Goal: Task Accomplishment & Management: Use online tool/utility

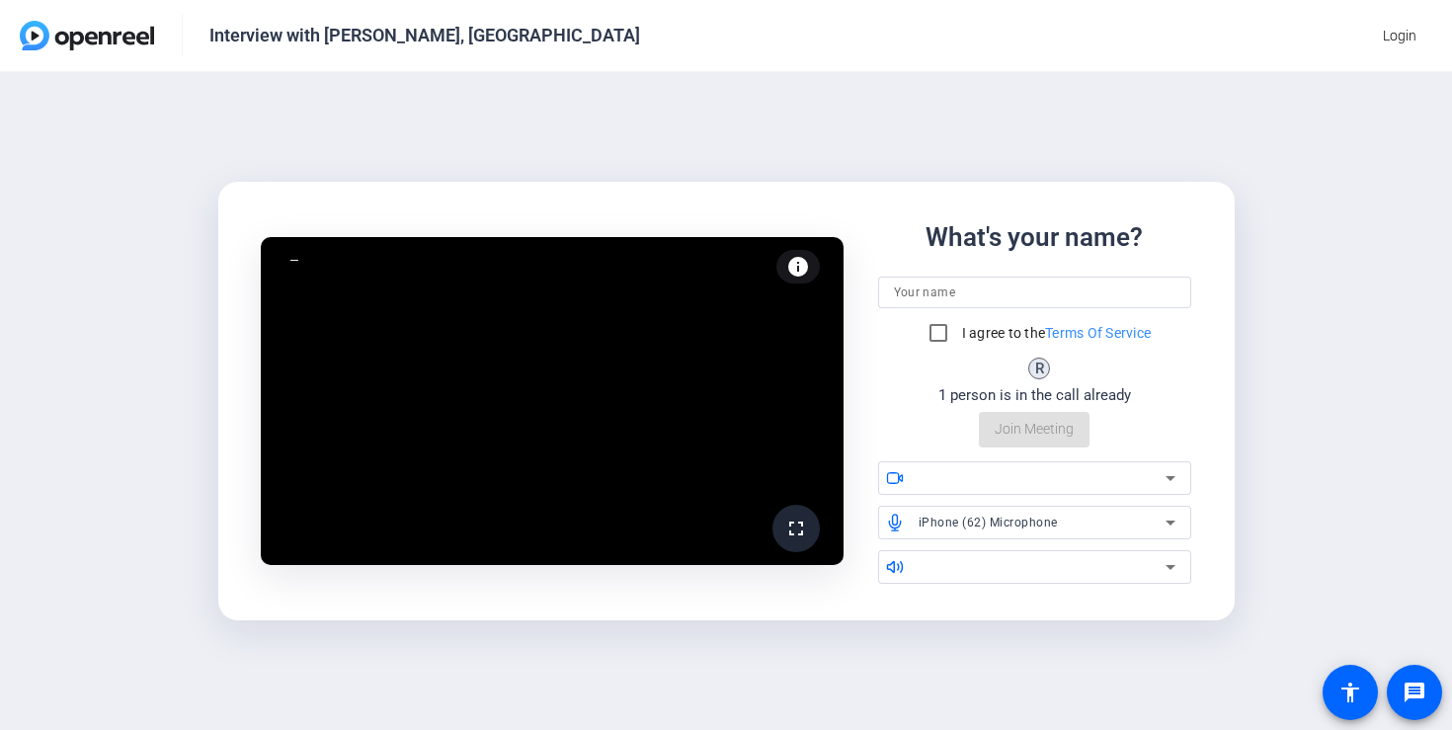
click at [923, 291] on input at bounding box center [1035, 293] width 282 height 24
type input "[PERSON_NAME]"
click at [956, 520] on span "iPhone (62) Microphone" at bounding box center [988, 523] width 139 height 14
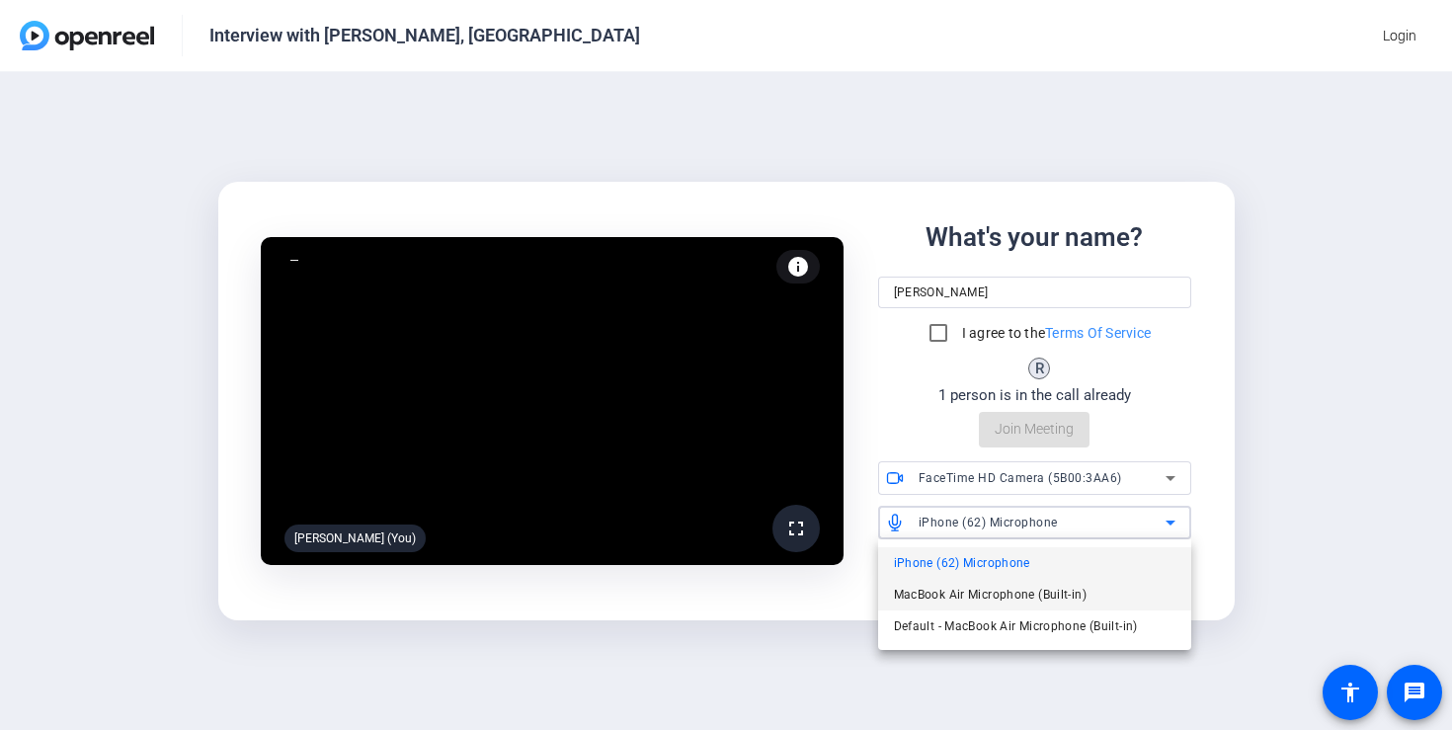
click at [973, 594] on span "MacBook Air Microphone (Built-in)" at bounding box center [990, 595] width 193 height 24
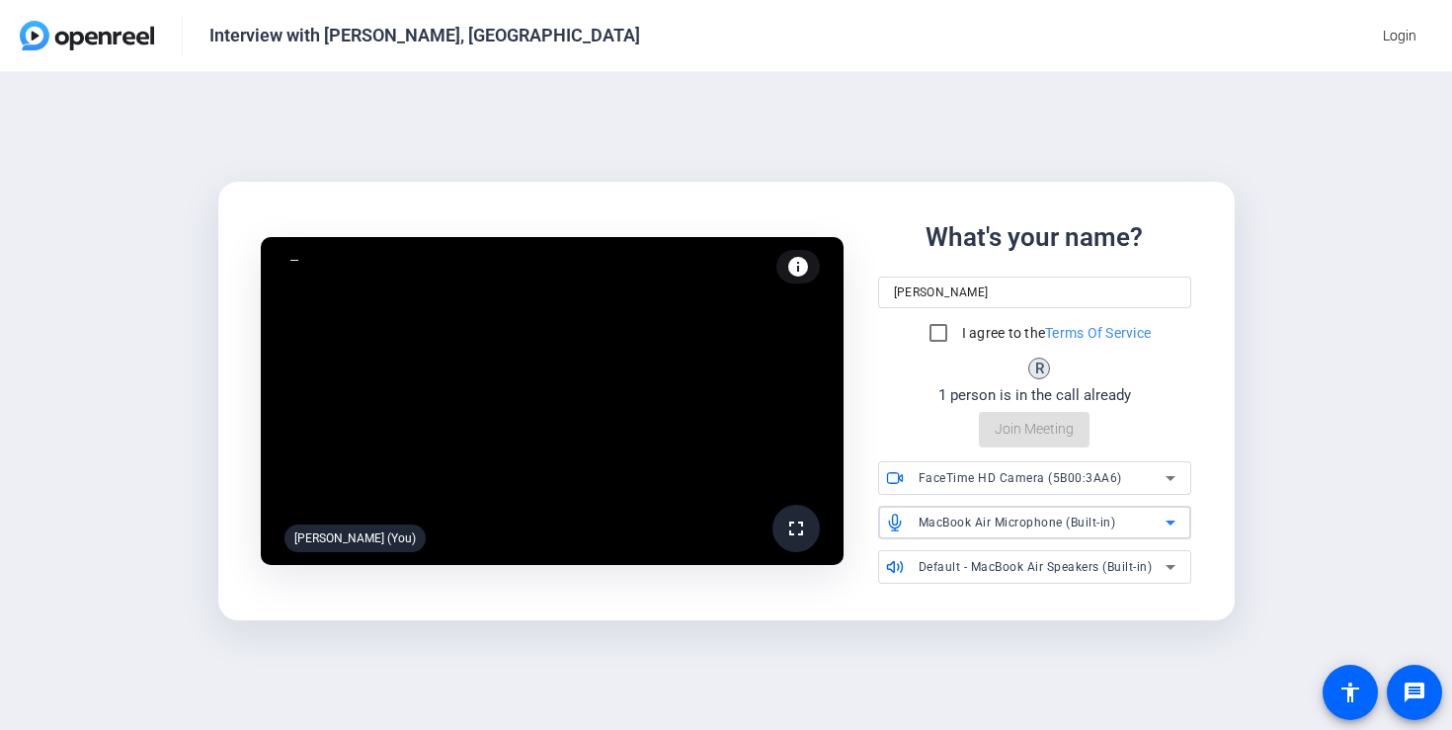
click at [965, 483] on span "FaceTime HD Camera (5B00:3AA6)" at bounding box center [1020, 478] width 203 height 14
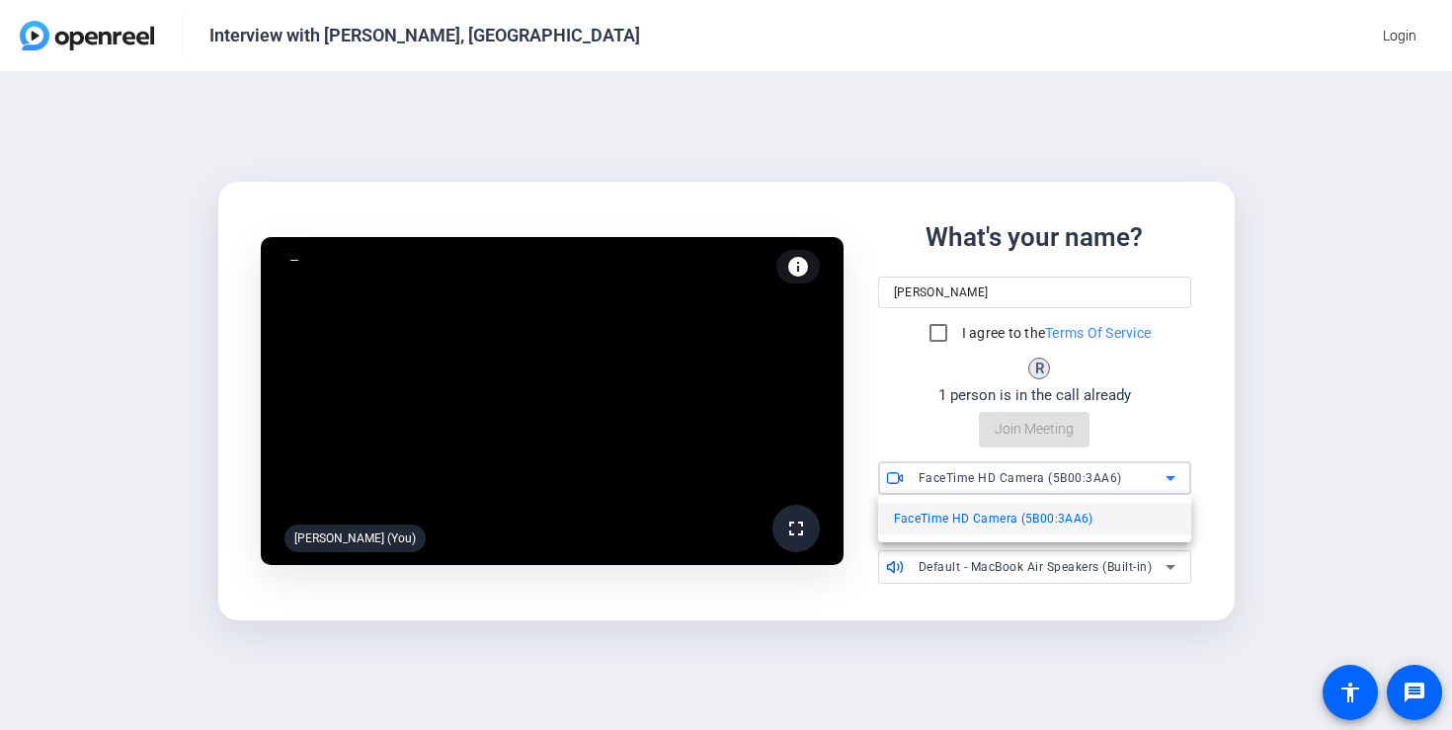
click at [1344, 448] on div at bounding box center [726, 365] width 1452 height 730
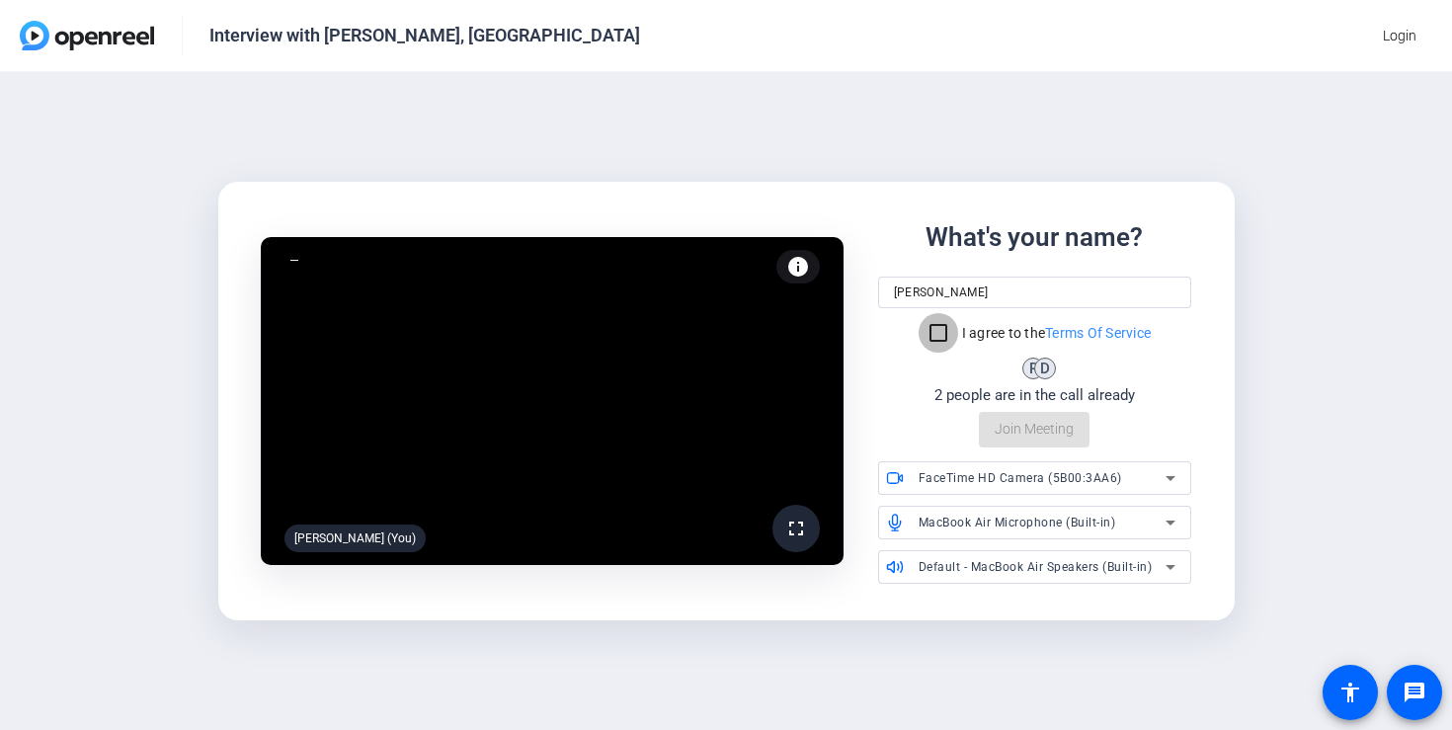
click at [920, 330] on input "I agree to the Terms Of Service" at bounding box center [939, 333] width 40 height 40
checkbox input "true"
click at [1002, 428] on span "Join Meeting" at bounding box center [1034, 429] width 79 height 21
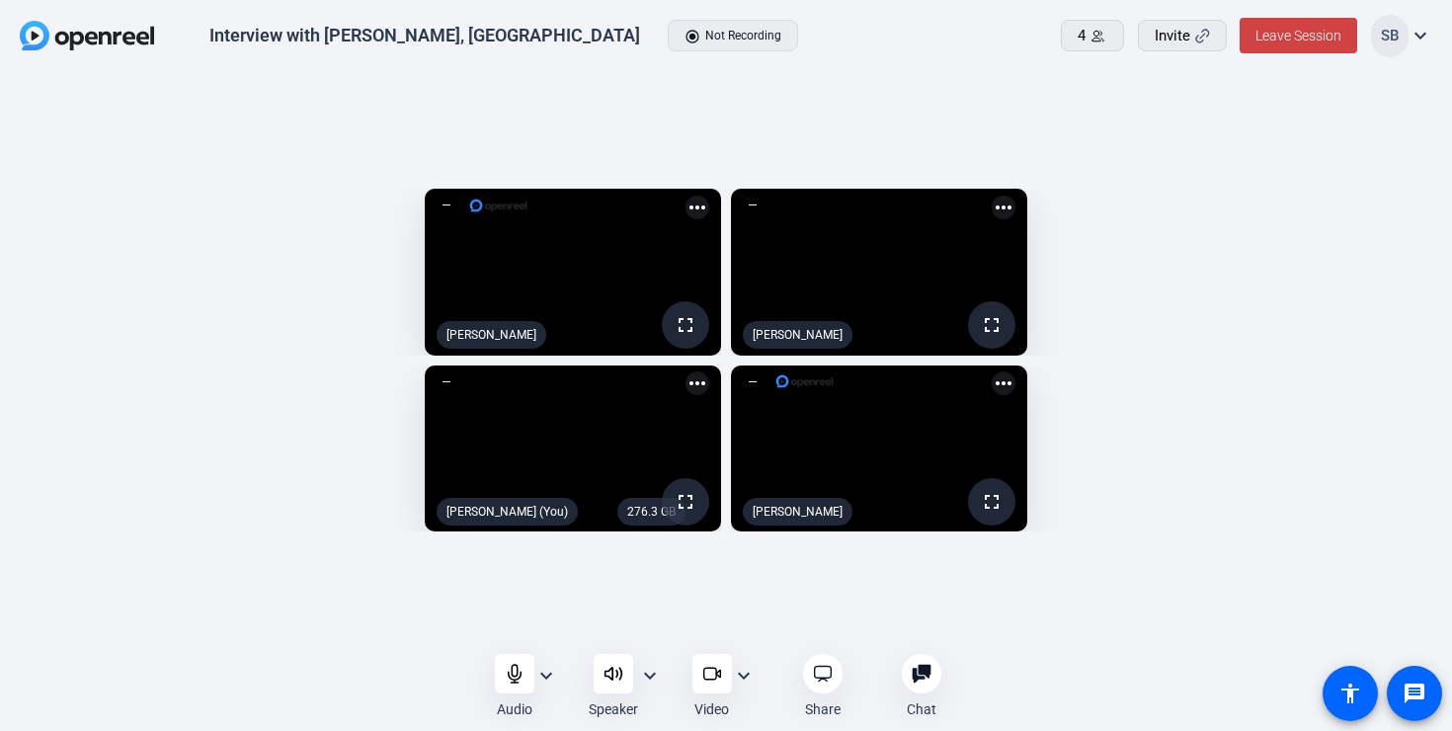
click at [1419, 36] on mat-icon "expand_more" at bounding box center [1421, 36] width 24 height 24
click at [1352, 255] on div at bounding box center [726, 365] width 1452 height 731
click at [1186, 41] on span "Invite" at bounding box center [1173, 36] width 36 height 23
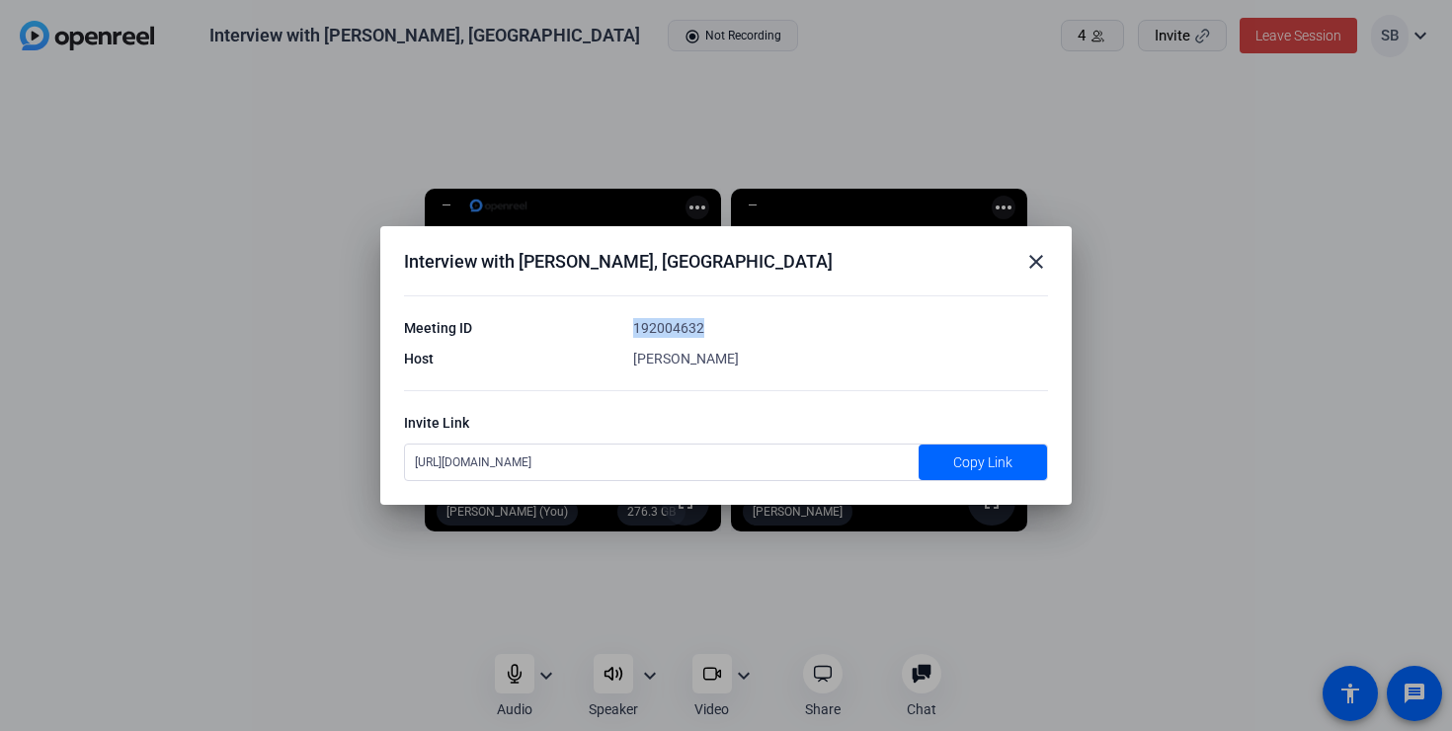
drag, startPoint x: 633, startPoint y: 331, endPoint x: 729, endPoint y: 327, distance: 95.9
click at [730, 327] on div "192004632" at bounding box center [840, 328] width 415 height 20
copy div "192004632"
click at [1033, 260] on mat-icon "close" at bounding box center [1036, 262] width 24 height 24
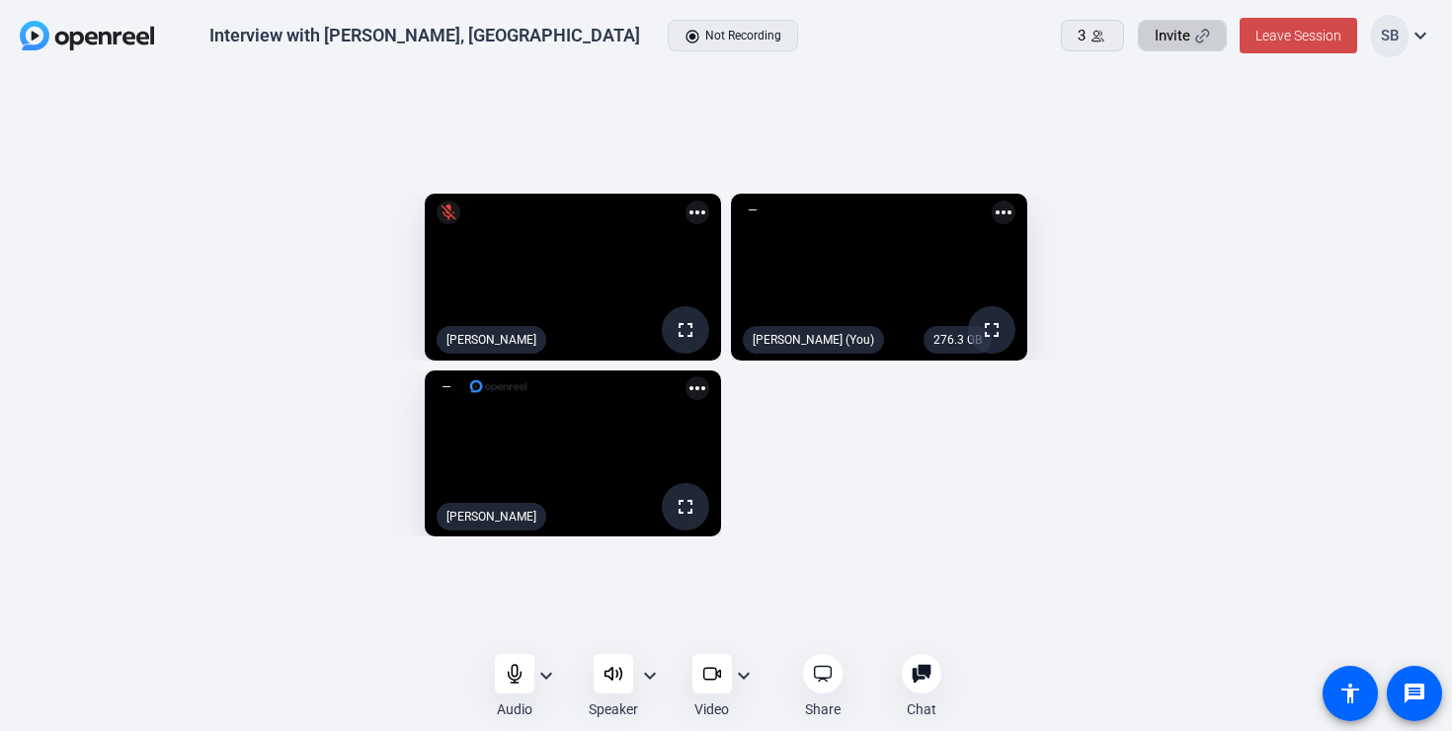
click at [1276, 35] on span "Leave Session" at bounding box center [1298, 36] width 86 height 16
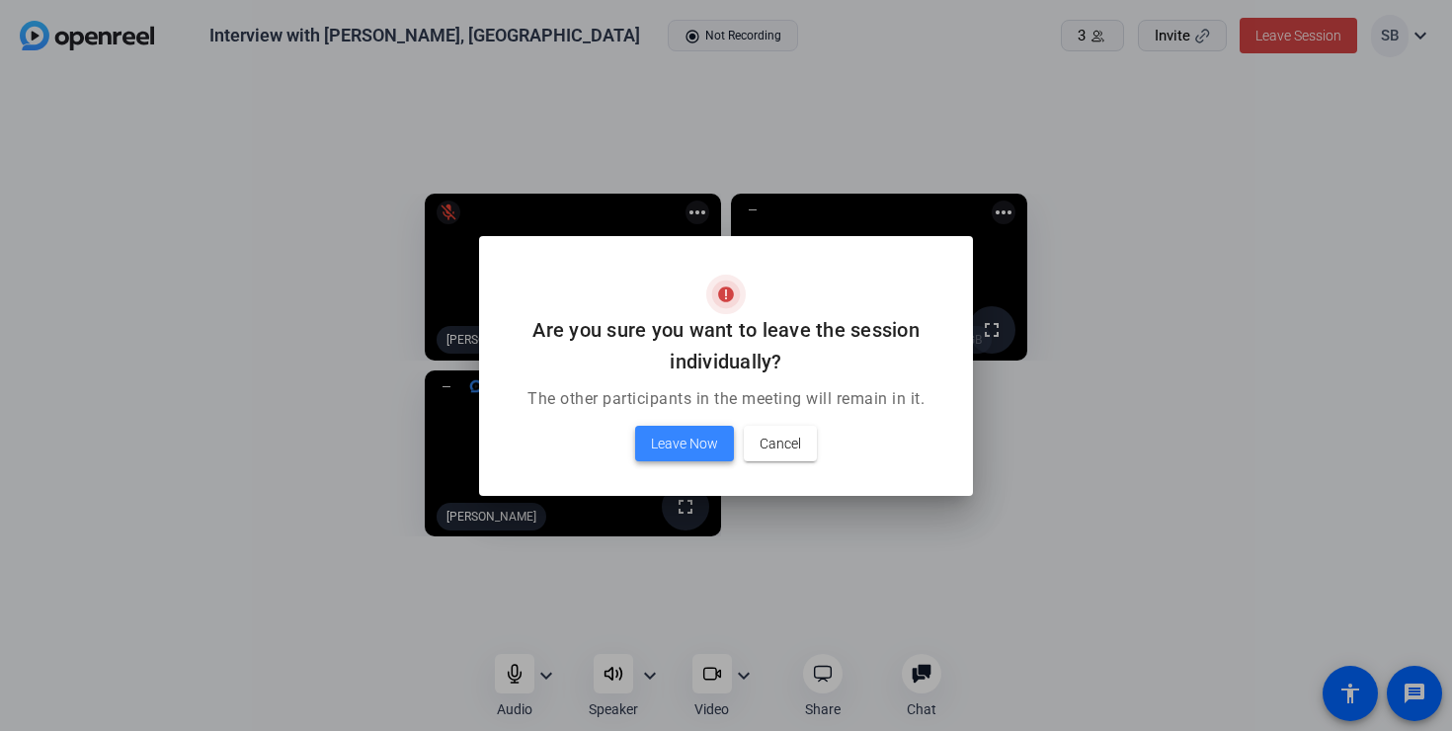
click at [684, 442] on span "Leave Now" at bounding box center [684, 444] width 67 height 24
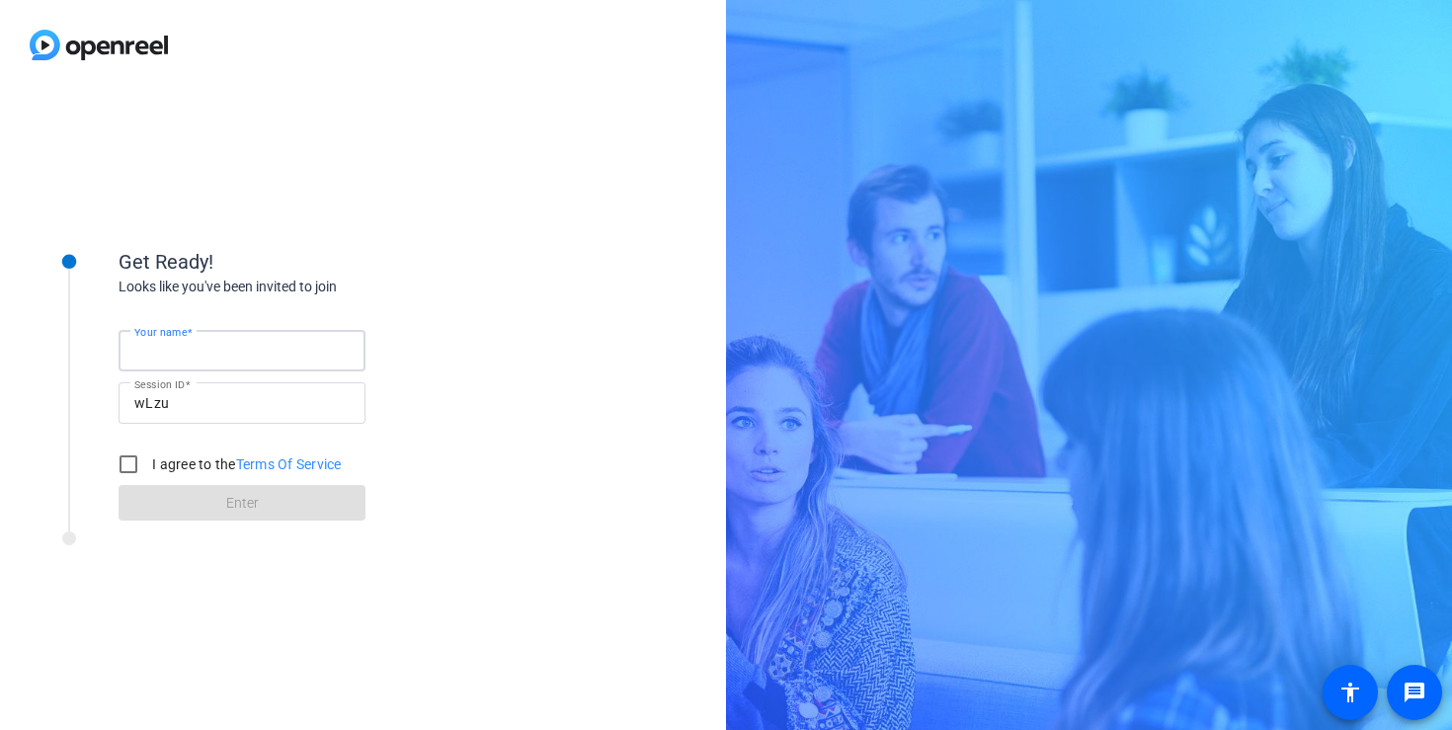
click at [231, 348] on input "Your name" at bounding box center [241, 351] width 215 height 24
type input "[PERSON_NAME]"
click at [122, 461] on input "I agree to the Terms Of Service" at bounding box center [129, 464] width 40 height 40
checkbox input "true"
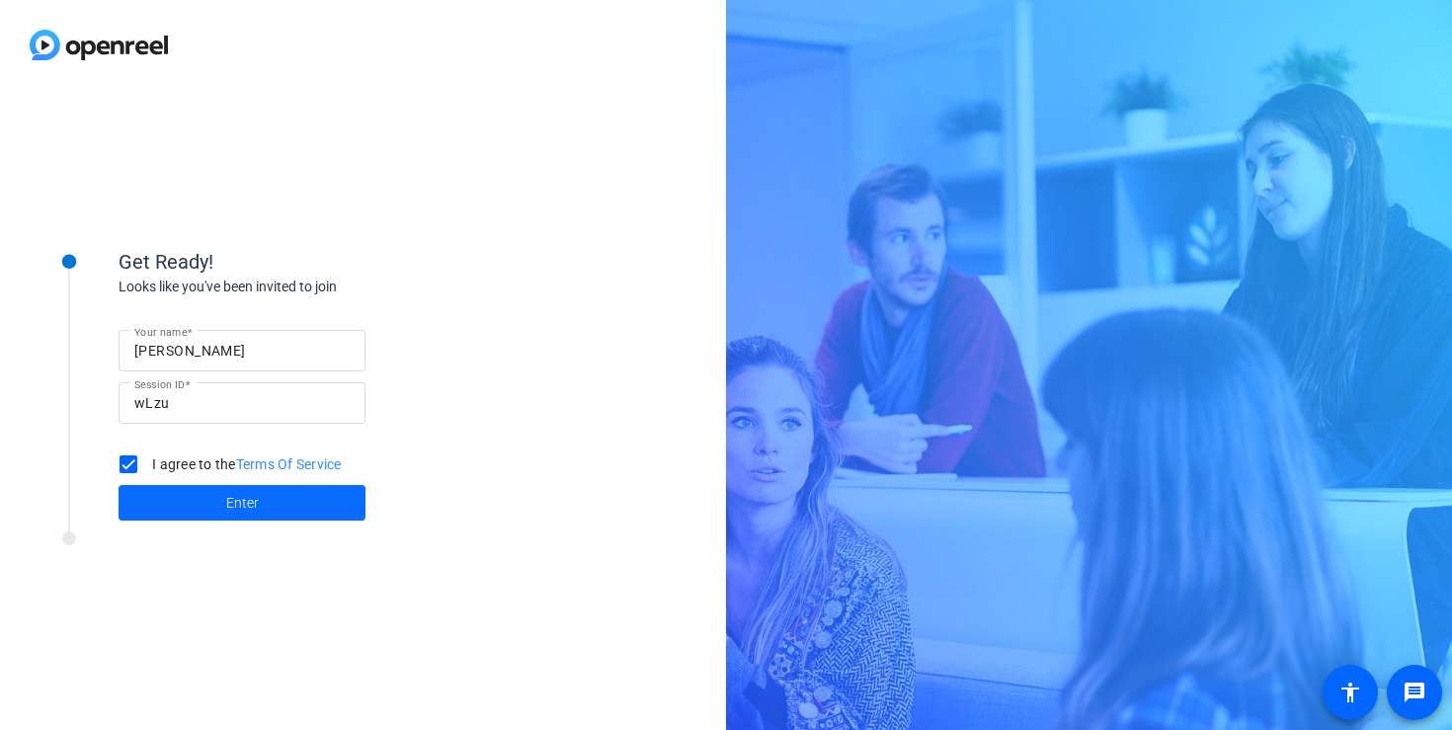
click at [145, 507] on span at bounding box center [242, 502] width 247 height 47
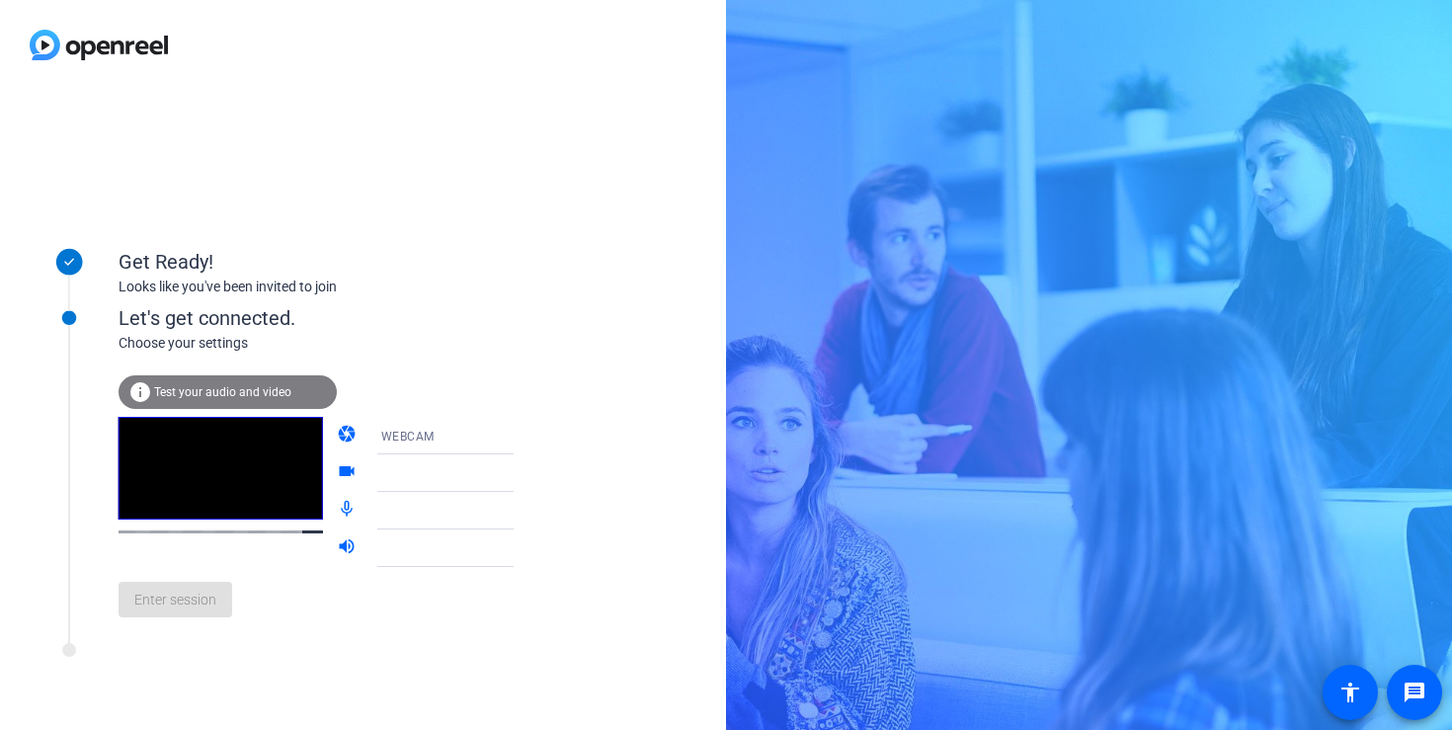
click at [457, 437] on mat-form-field "WEBCAM" at bounding box center [460, 436] width 190 height 38
click at [431, 477] on mat-form-field at bounding box center [460, 473] width 190 height 38
click at [488, 470] on div at bounding box center [460, 465] width 190 height 22
click at [461, 509] on div at bounding box center [460, 503] width 190 height 22
click at [489, 510] on div at bounding box center [460, 503] width 190 height 22
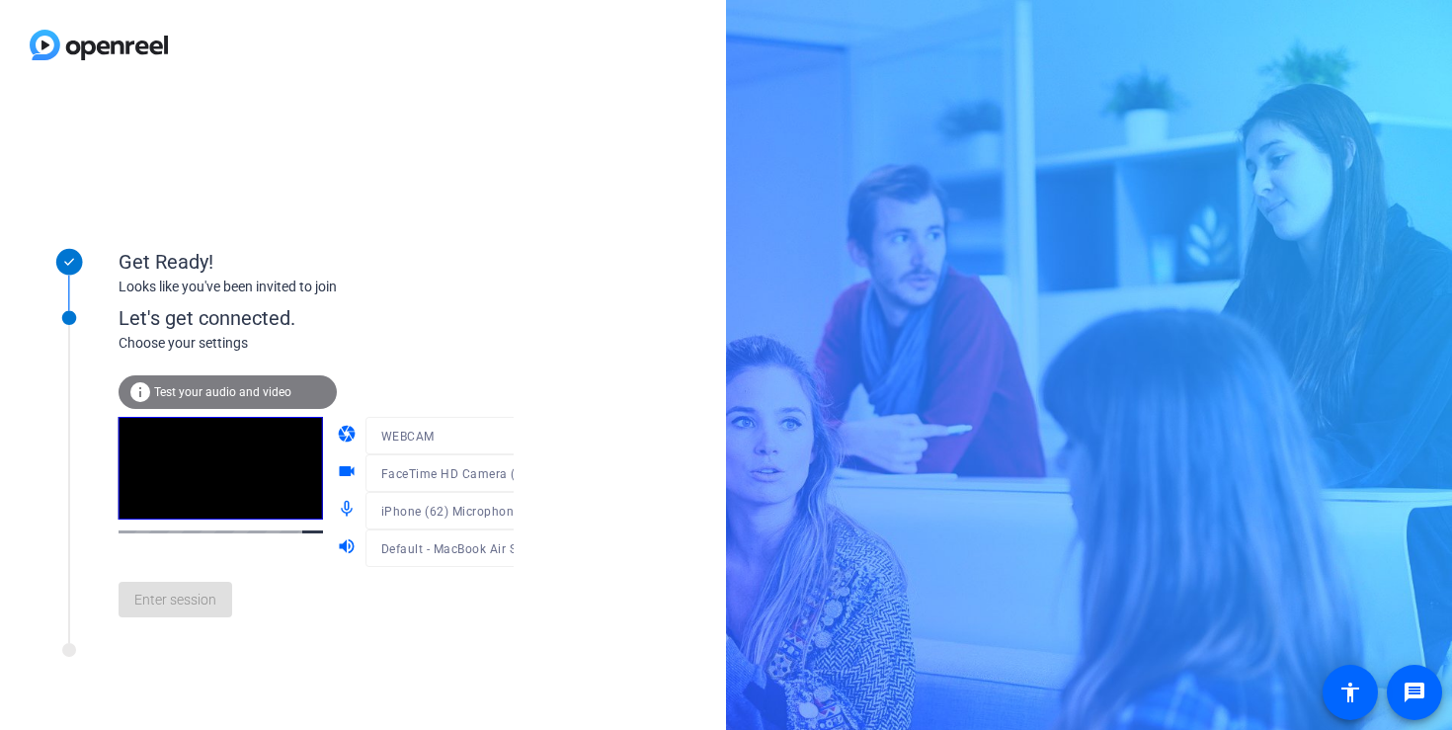
click at [392, 509] on div at bounding box center [460, 503] width 190 height 22
click at [399, 513] on span "iPhone (62) Microphone" at bounding box center [450, 512] width 139 height 14
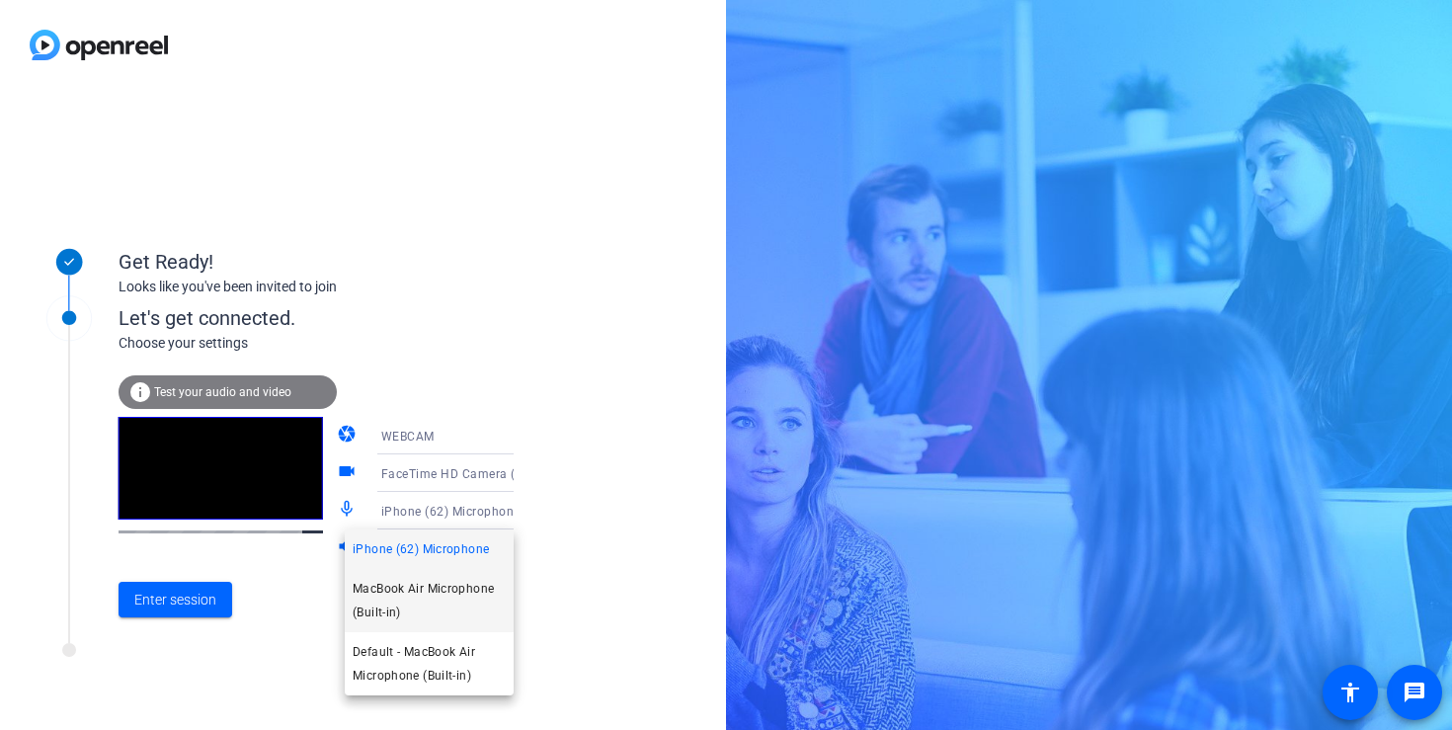
click at [392, 586] on span "MacBook Air Microphone (Built-in)" at bounding box center [429, 600] width 153 height 47
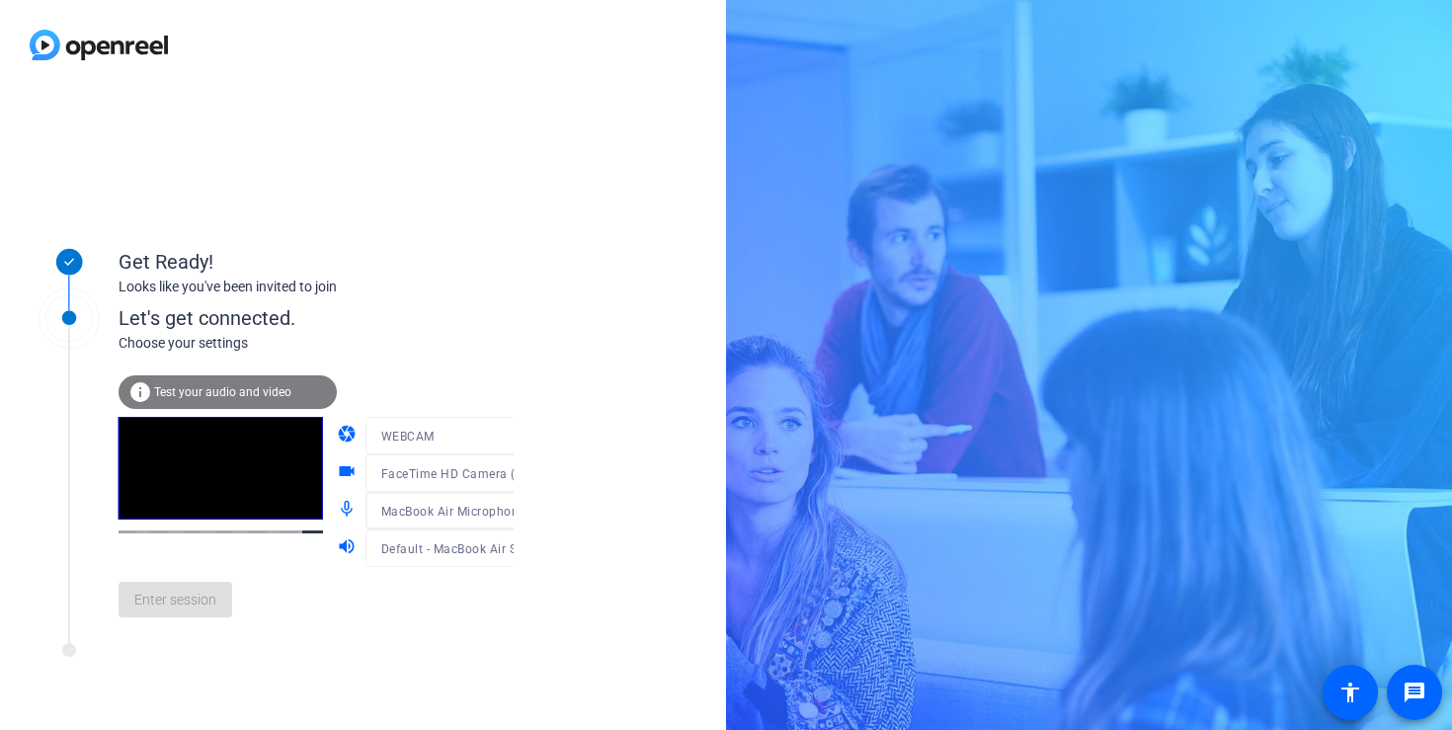
click at [194, 591] on div "Enter session" at bounding box center [337, 599] width 436 height 65
click at [195, 597] on span "Enter session" at bounding box center [175, 600] width 82 height 21
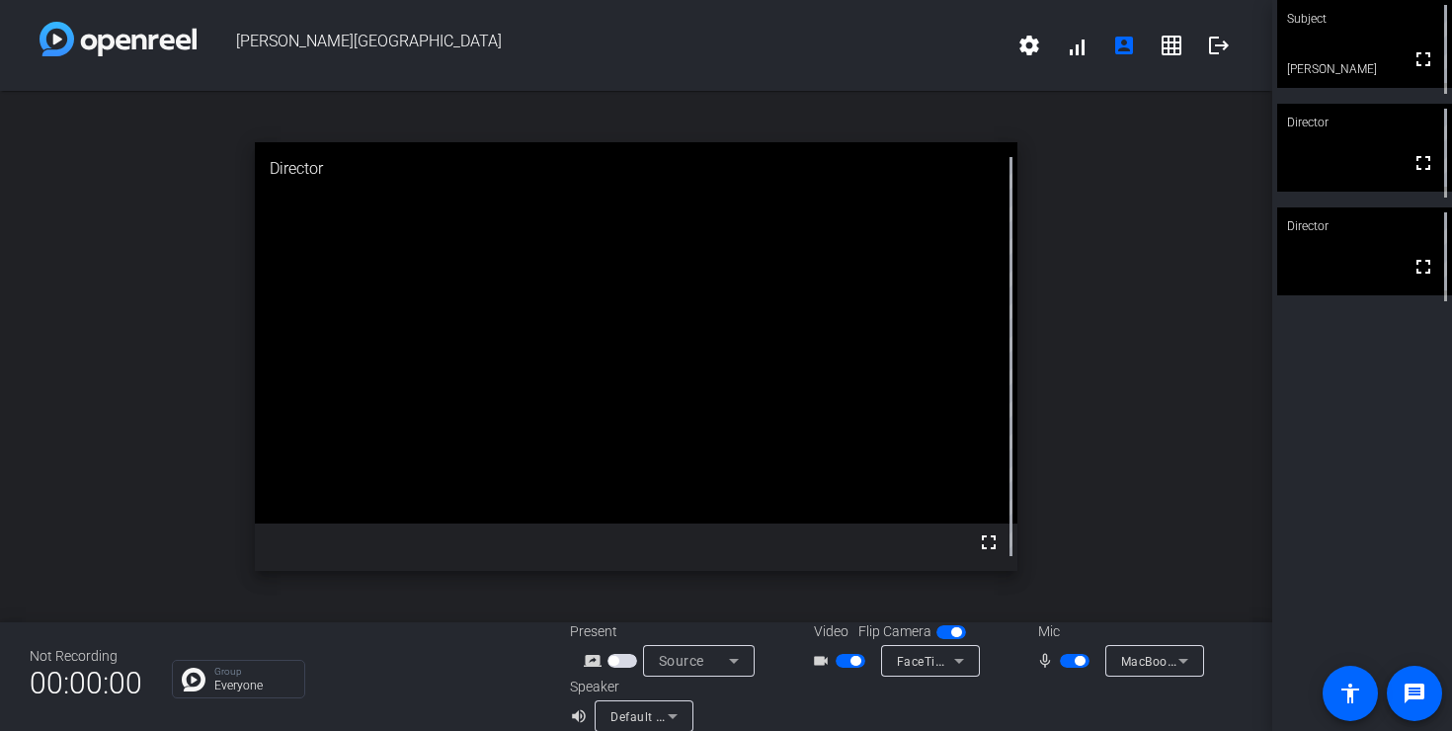
click at [1174, 664] on icon at bounding box center [1183, 661] width 24 height 24
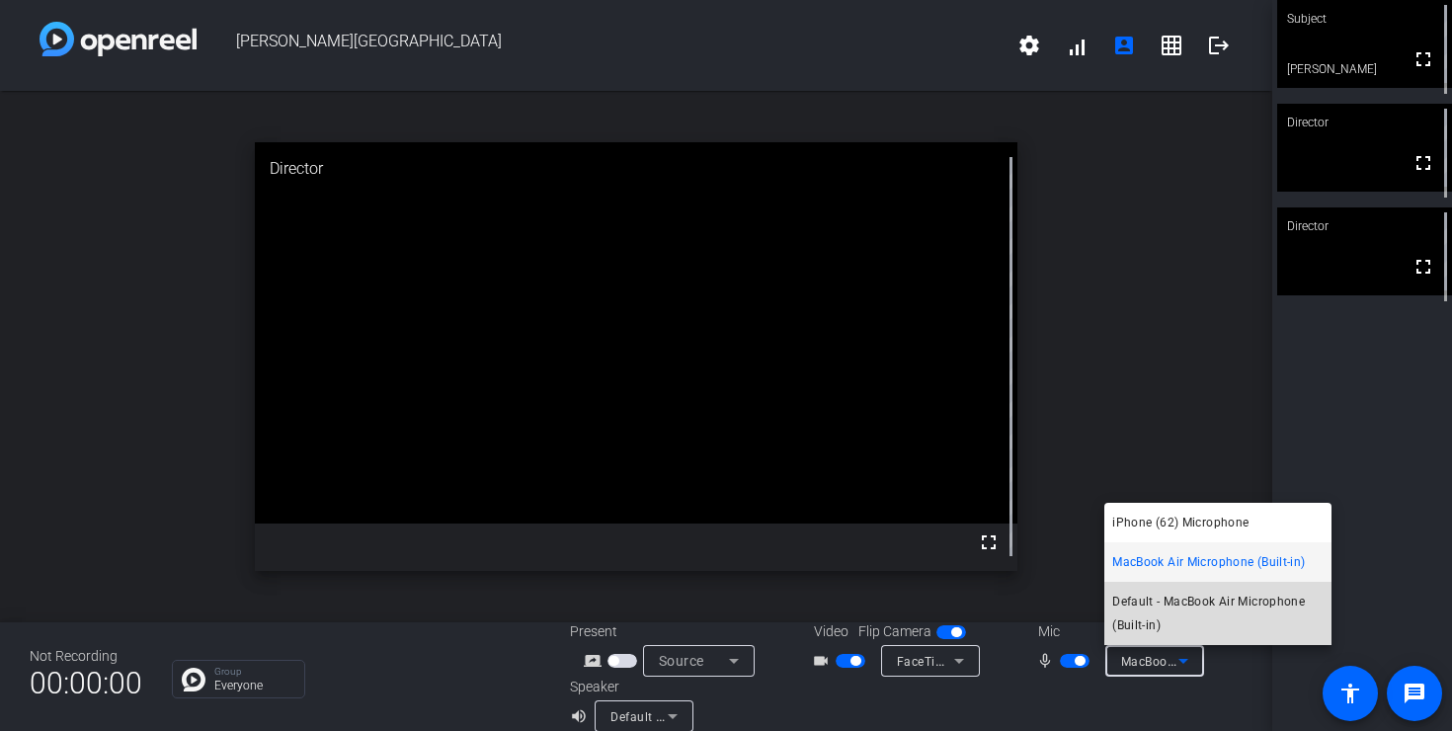
click at [1175, 600] on span "Default - MacBook Air Microphone (Built-in)" at bounding box center [1217, 613] width 211 height 47
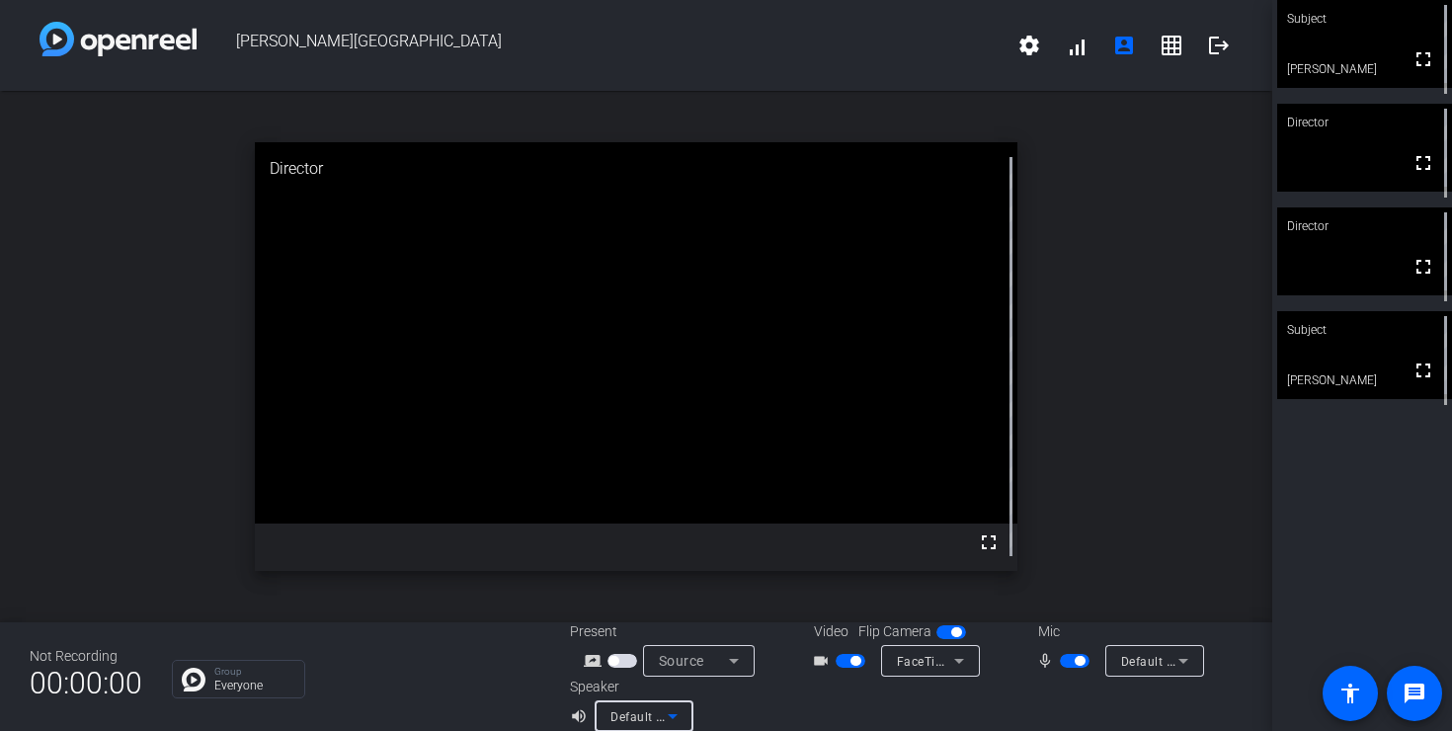
click at [619, 722] on span "Default - MacBook Air Speakers (Built-in)" at bounding box center [727, 716] width 234 height 16
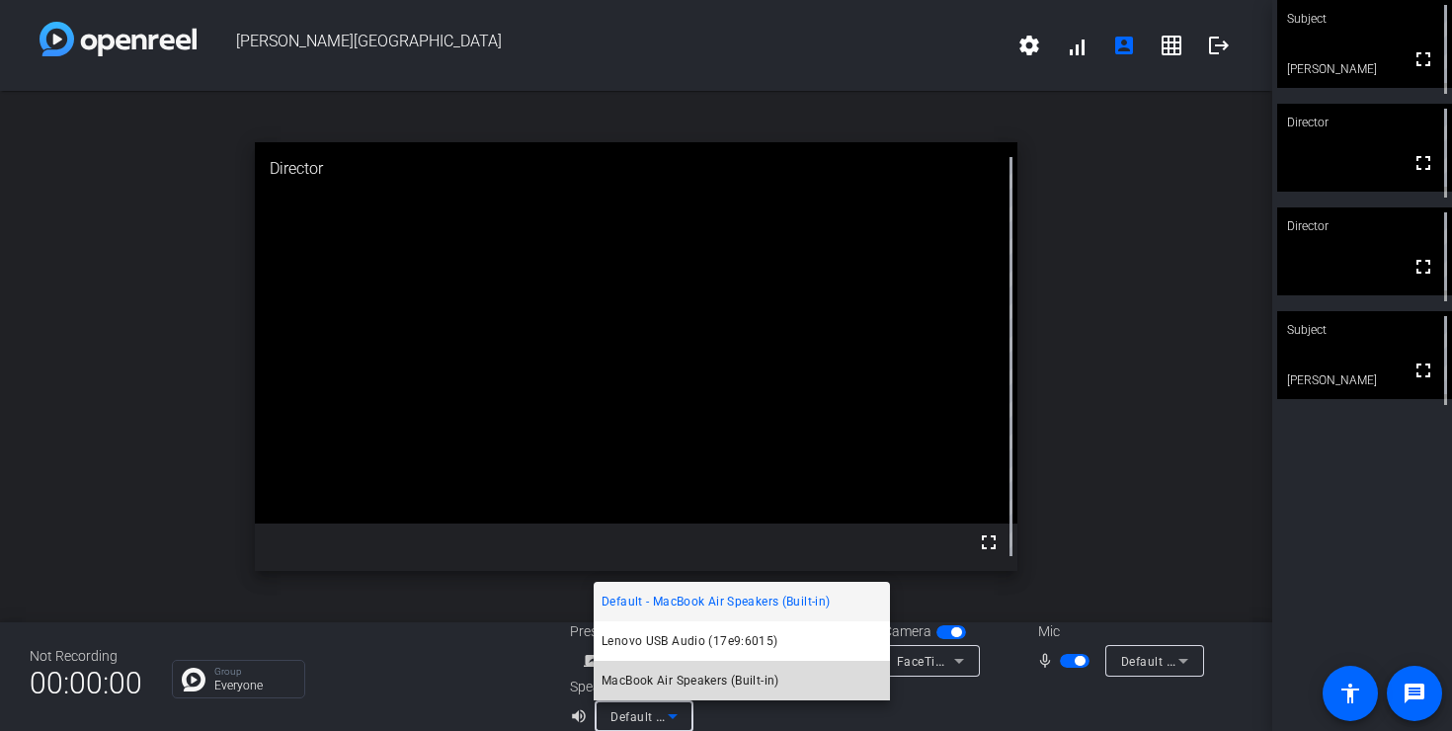
click at [795, 686] on mat-option "MacBook Air Speakers (Built-in)" at bounding box center [742, 681] width 296 height 40
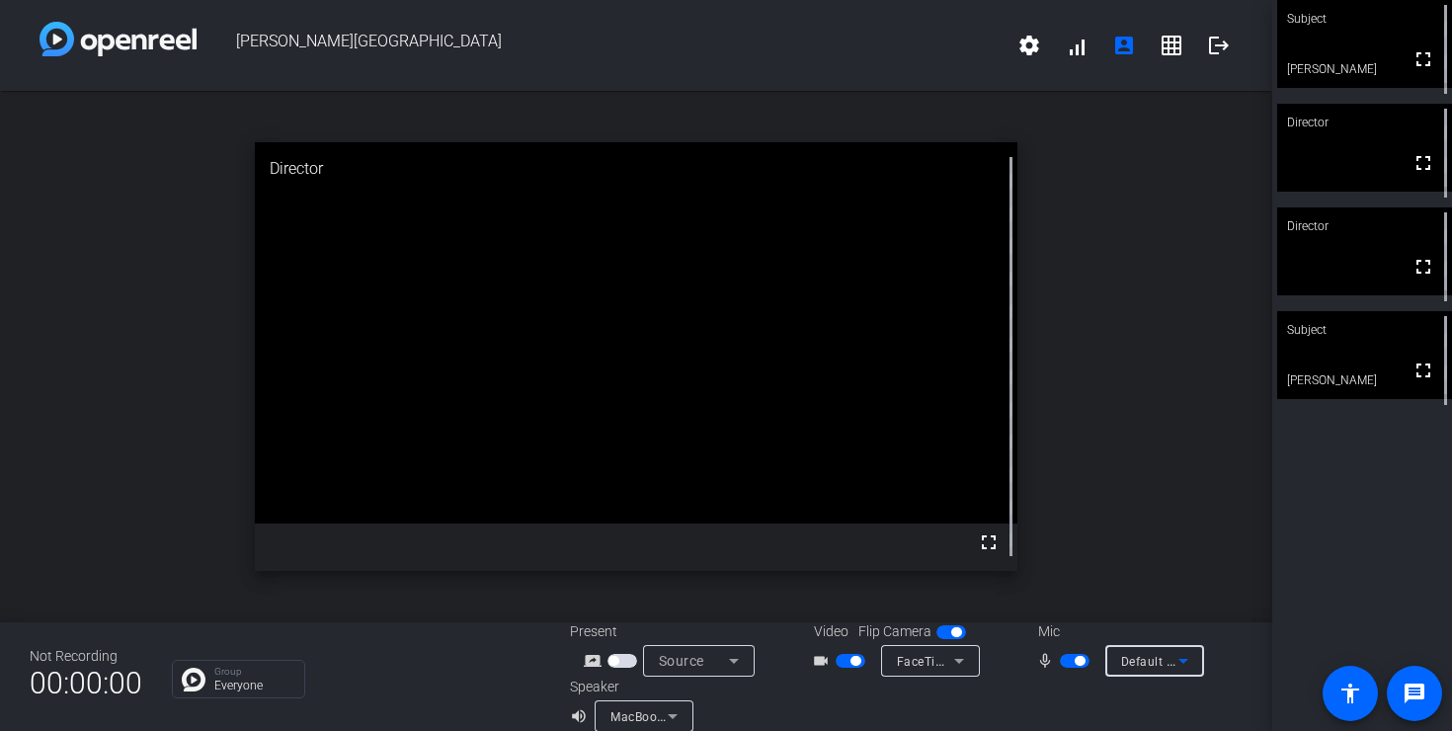
click at [1123, 664] on span "Default - MacBook Air Microphone (Built-in)" at bounding box center [1246, 661] width 250 height 16
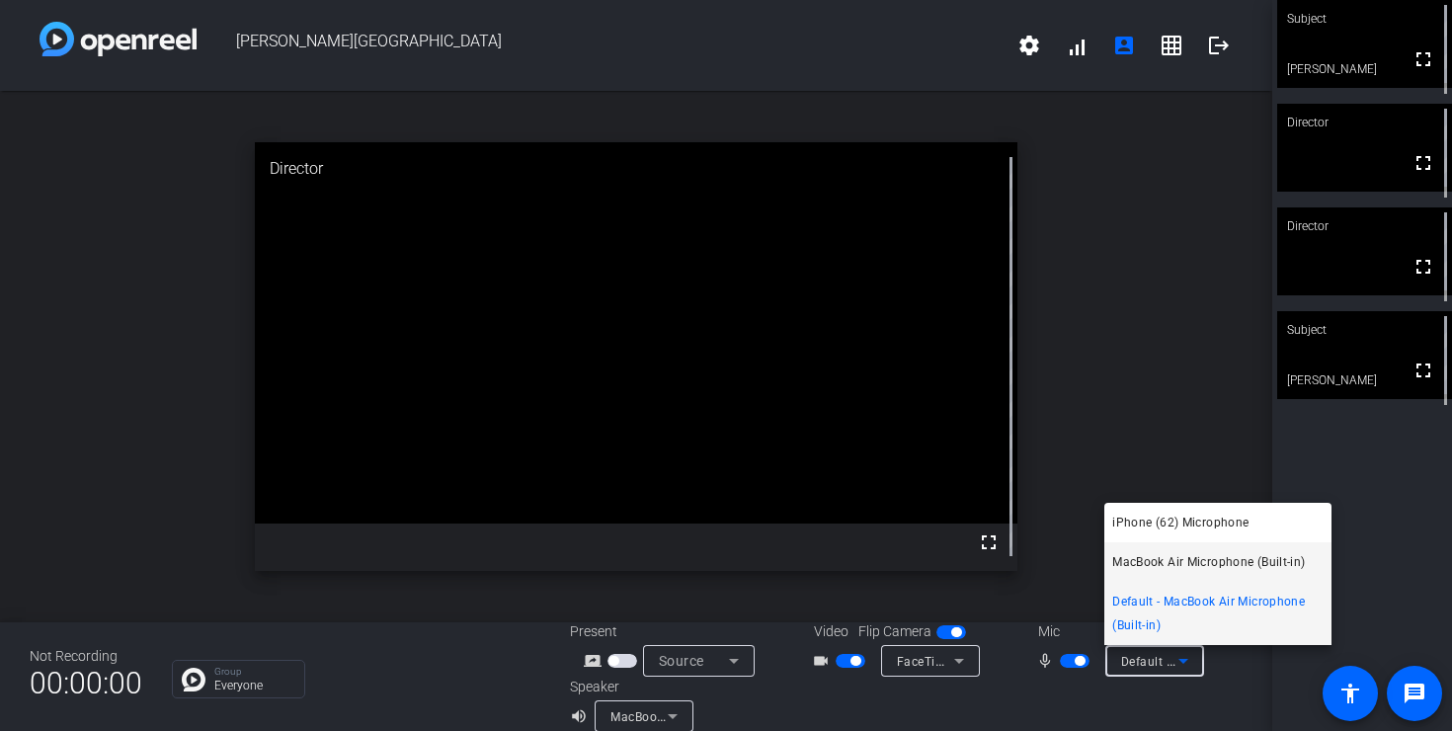
click at [1152, 561] on span "MacBook Air Microphone (Built-in)" at bounding box center [1208, 562] width 193 height 24
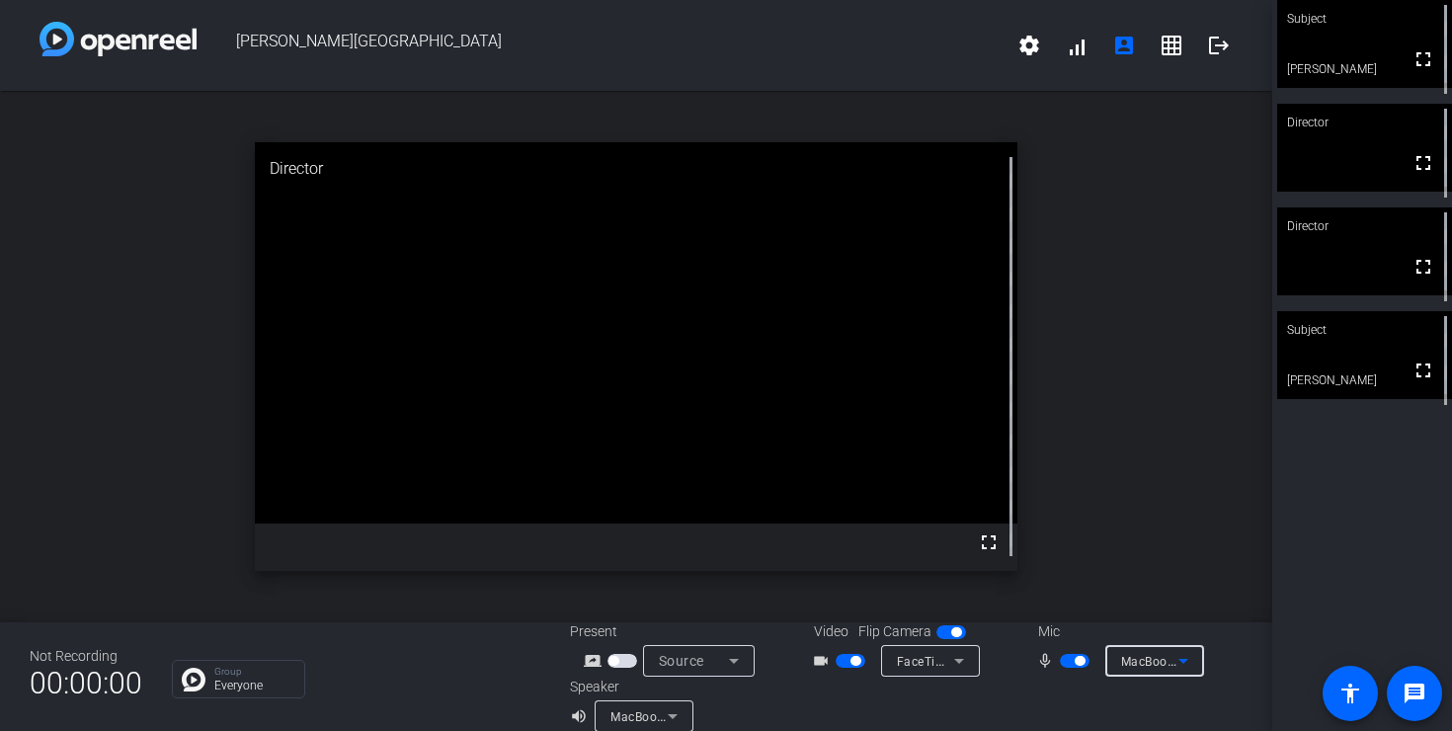
click at [1076, 655] on span "button" at bounding box center [1075, 661] width 30 height 14
click at [1075, 655] on span "button" at bounding box center [1075, 661] width 30 height 14
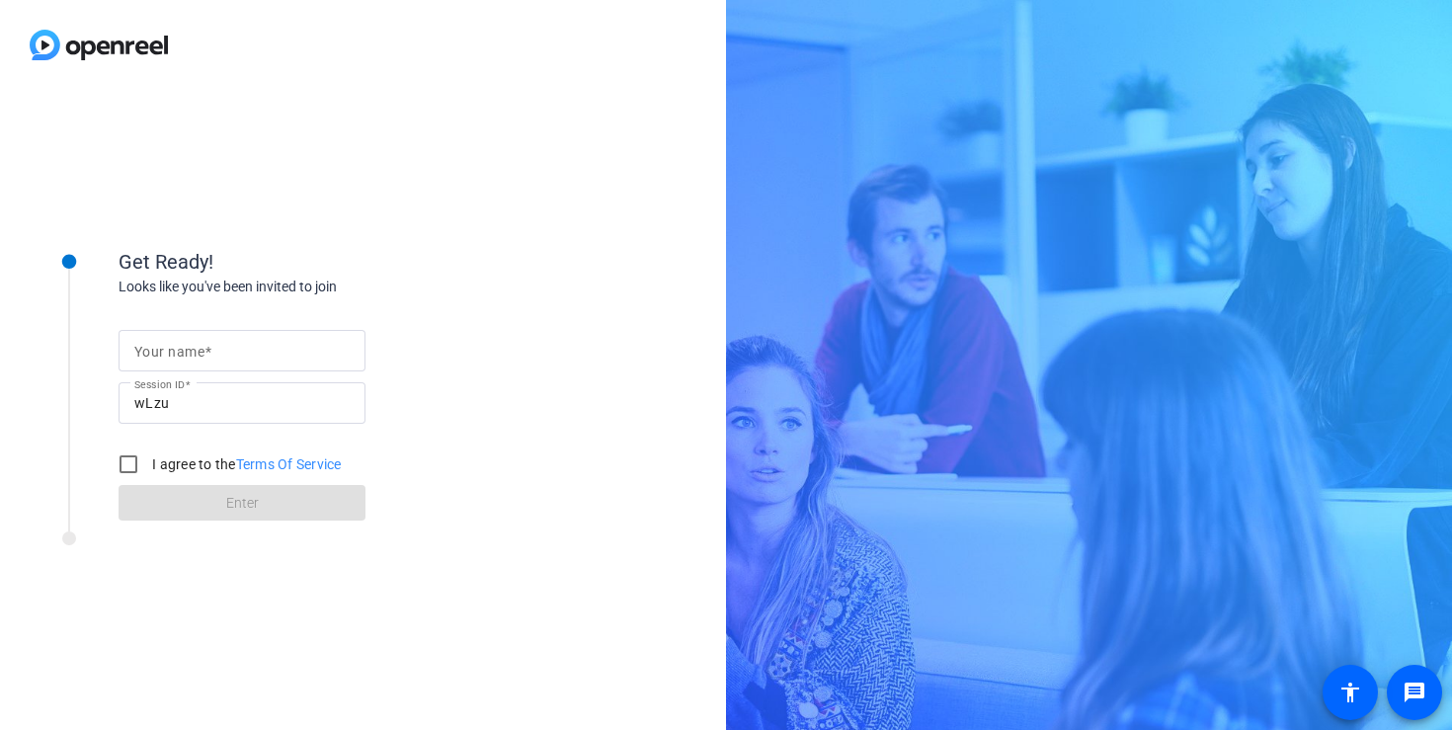
click at [199, 344] on mat-label "Your name" at bounding box center [169, 352] width 70 height 16
click at [199, 343] on input "Your name" at bounding box center [241, 351] width 215 height 24
type input "[PERSON_NAME]"
click at [124, 460] on input "I agree to the Terms Of Service" at bounding box center [129, 464] width 40 height 40
checkbox input "true"
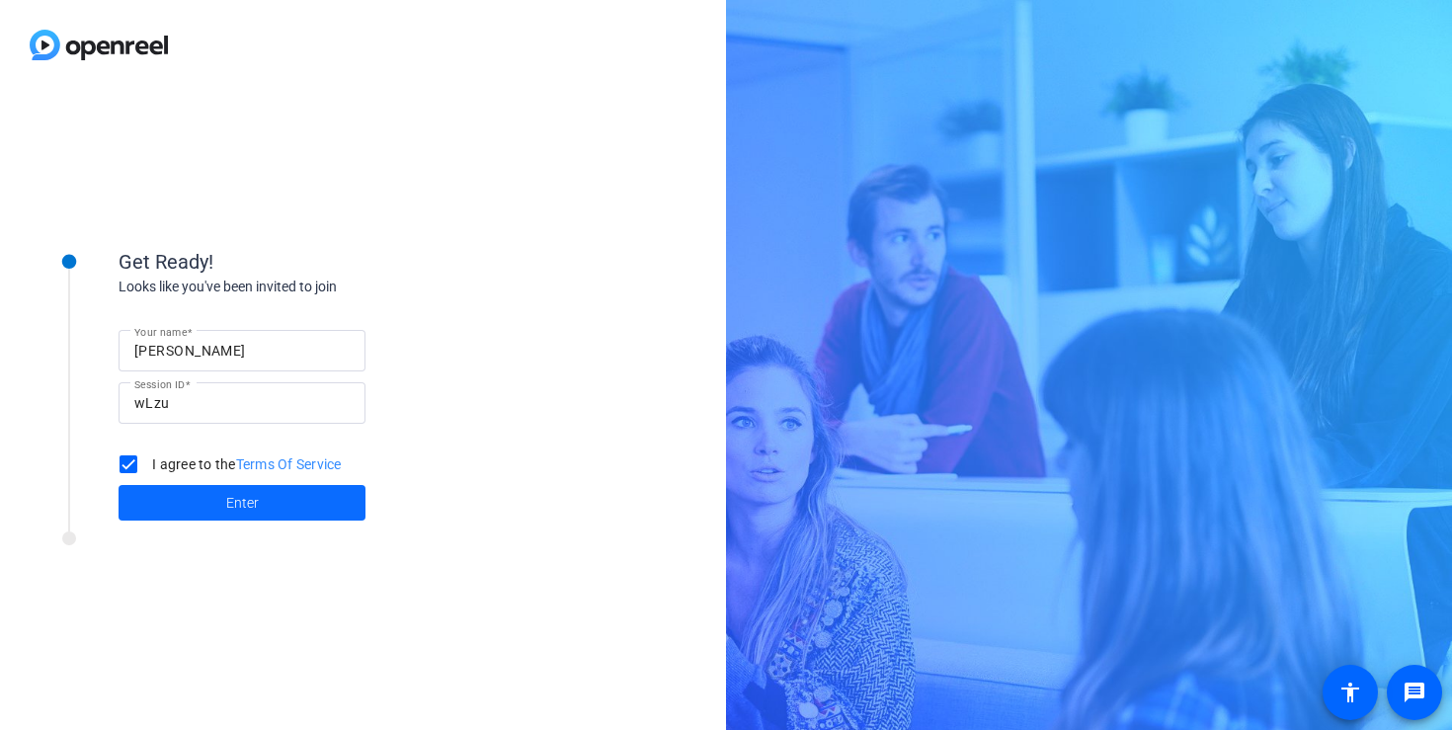
click at [201, 503] on span at bounding box center [242, 502] width 247 height 47
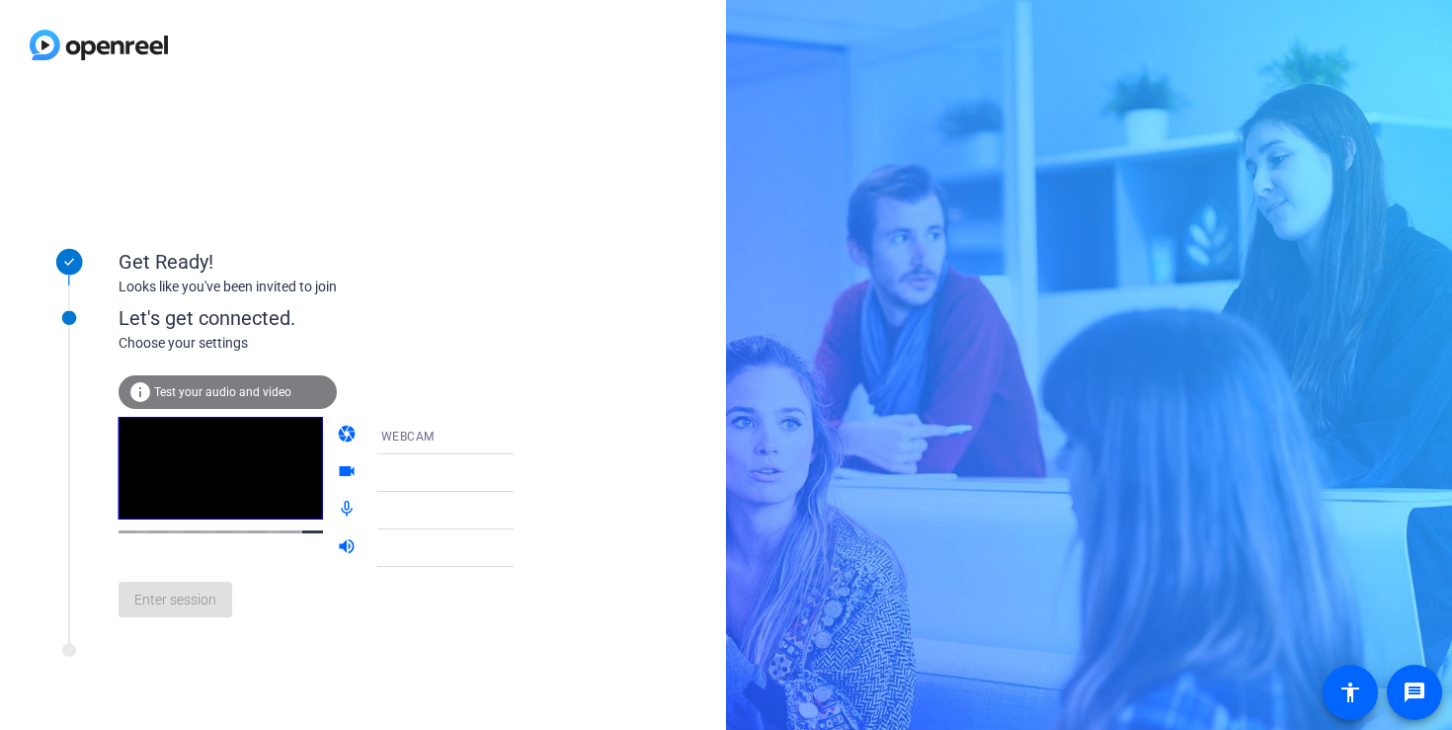
click at [490, 475] on div at bounding box center [460, 465] width 190 height 22
click at [474, 510] on div at bounding box center [460, 503] width 190 height 22
click at [495, 510] on div at bounding box center [460, 503] width 190 height 22
click at [442, 519] on mat-form-field "iPhone (62) Microphone" at bounding box center [460, 511] width 190 height 38
click at [442, 519] on div "MacBook Air Microphone (Built-in)" at bounding box center [455, 511] width 148 height 25
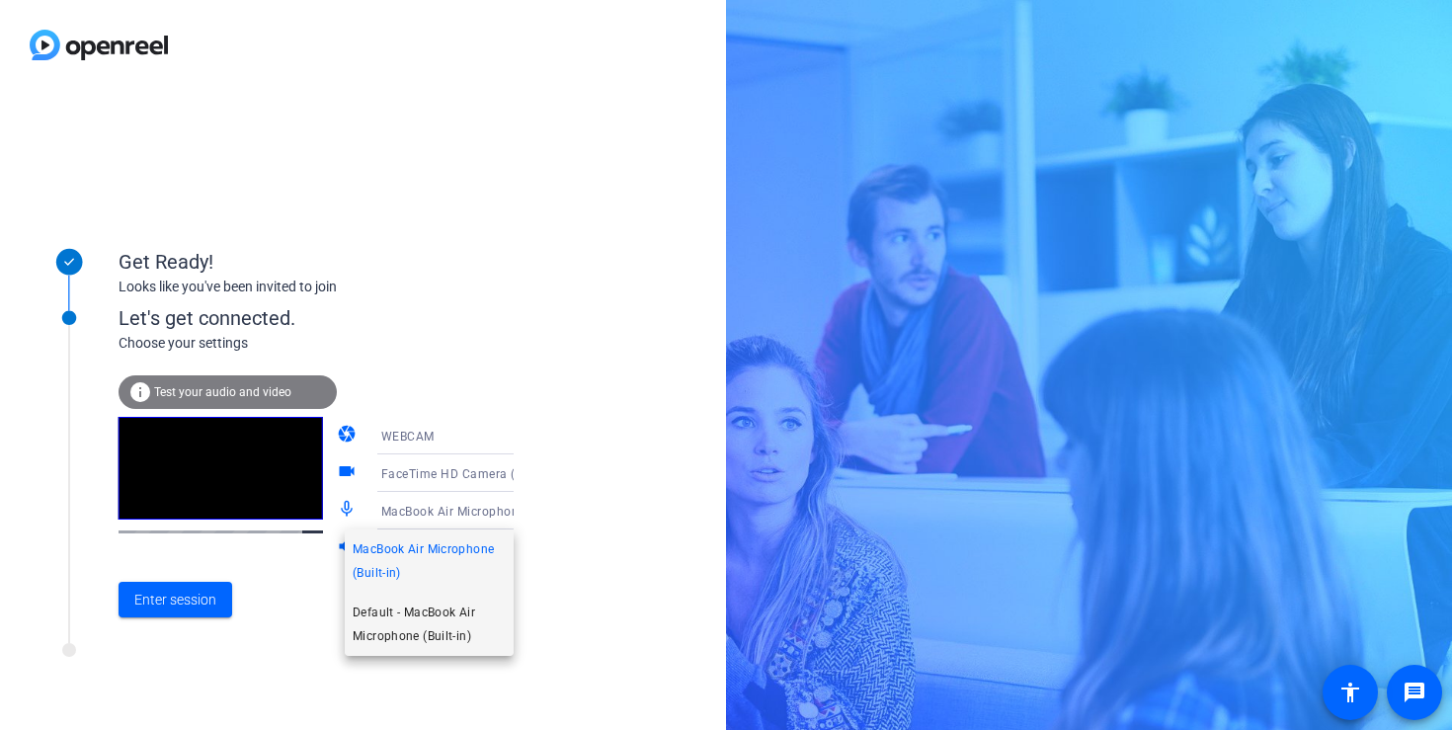
click at [427, 628] on span "Default - MacBook Air Microphone (Built-in)" at bounding box center [429, 624] width 153 height 47
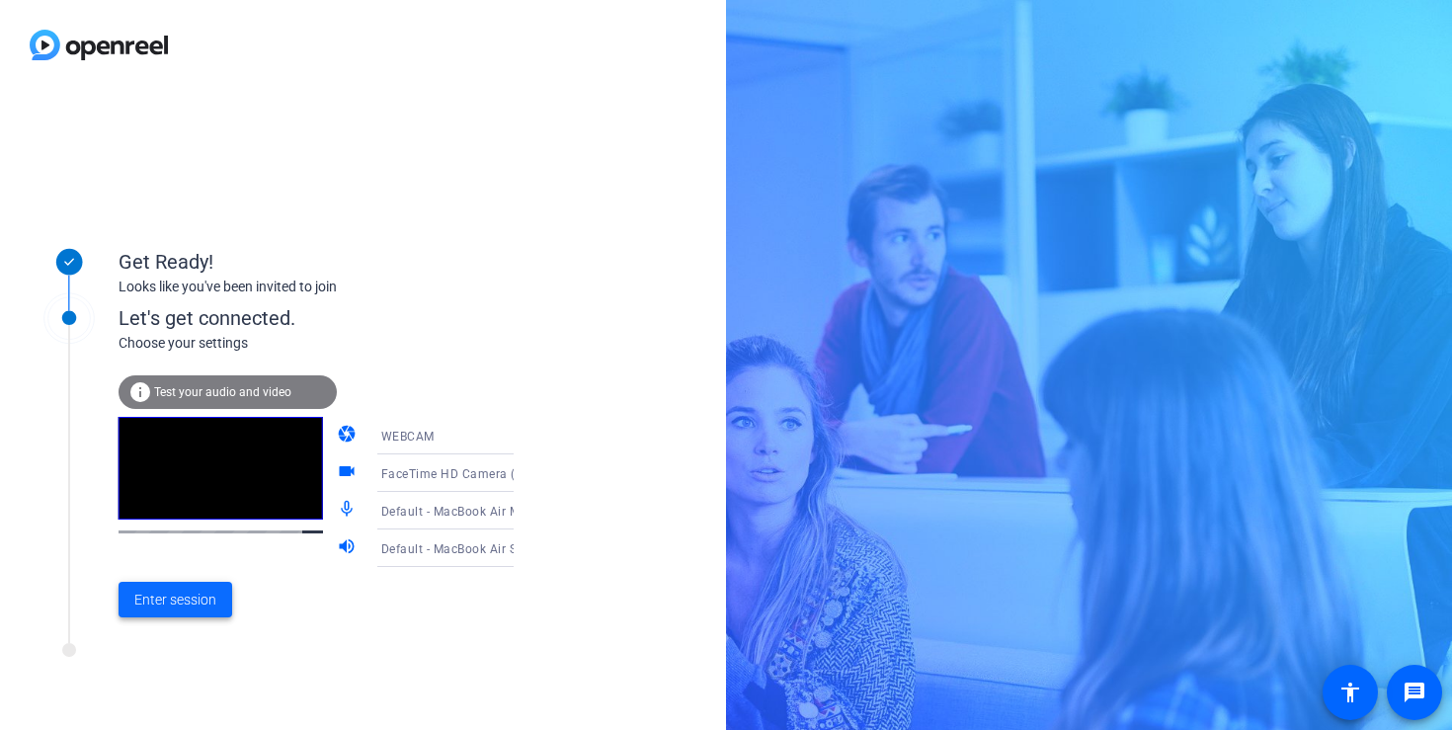
click at [178, 598] on span "Enter session" at bounding box center [175, 600] width 82 height 21
